Goal: Navigation & Orientation: Find specific page/section

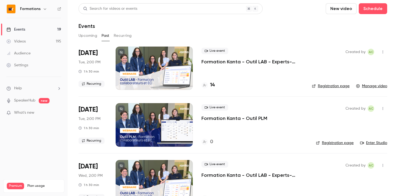
click at [92, 37] on button "Upcoming" at bounding box center [88, 35] width 19 height 9
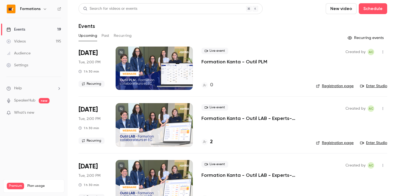
click at [211, 84] on h4 "0" at bounding box center [211, 85] width 3 height 7
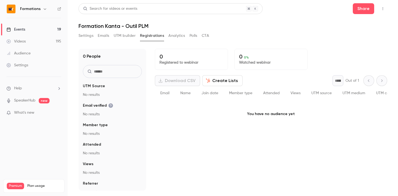
click at [84, 35] on button "Settings" at bounding box center [86, 35] width 15 height 9
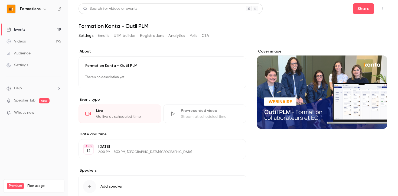
click at [33, 29] on link "Events 19" at bounding box center [34, 30] width 68 height 12
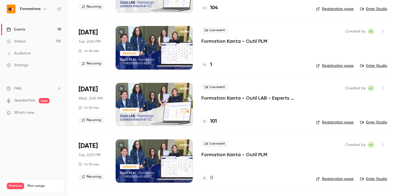
scroll to position [412, 0]
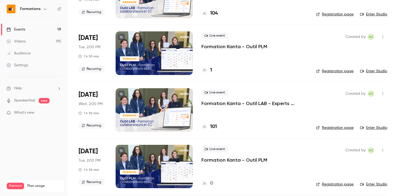
click at [210, 71] on h4 "1" at bounding box center [211, 70] width 2 height 7
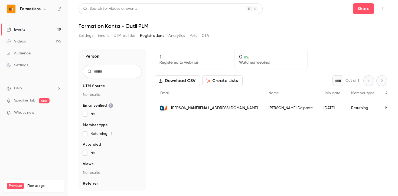
click at [31, 28] on link "Events 19" at bounding box center [34, 30] width 68 height 12
